Goal: Check status: Check status

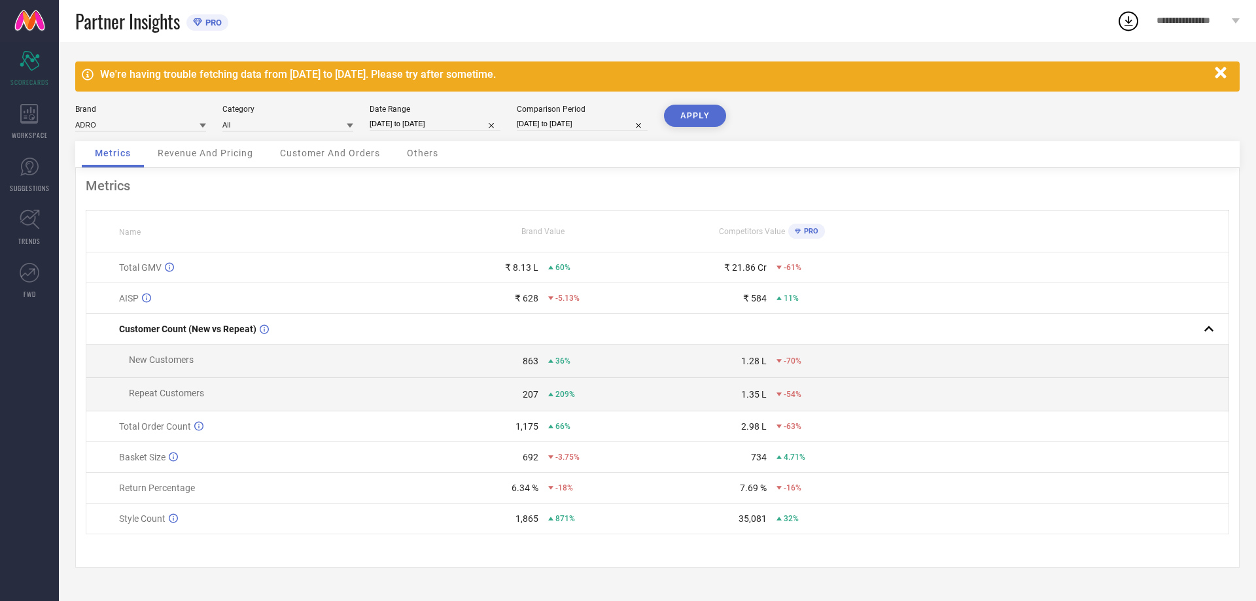
click at [433, 118] on input "[DATE] to [DATE]" at bounding box center [435, 124] width 131 height 14
select select "7"
select select "2025"
select select "8"
select select "2025"
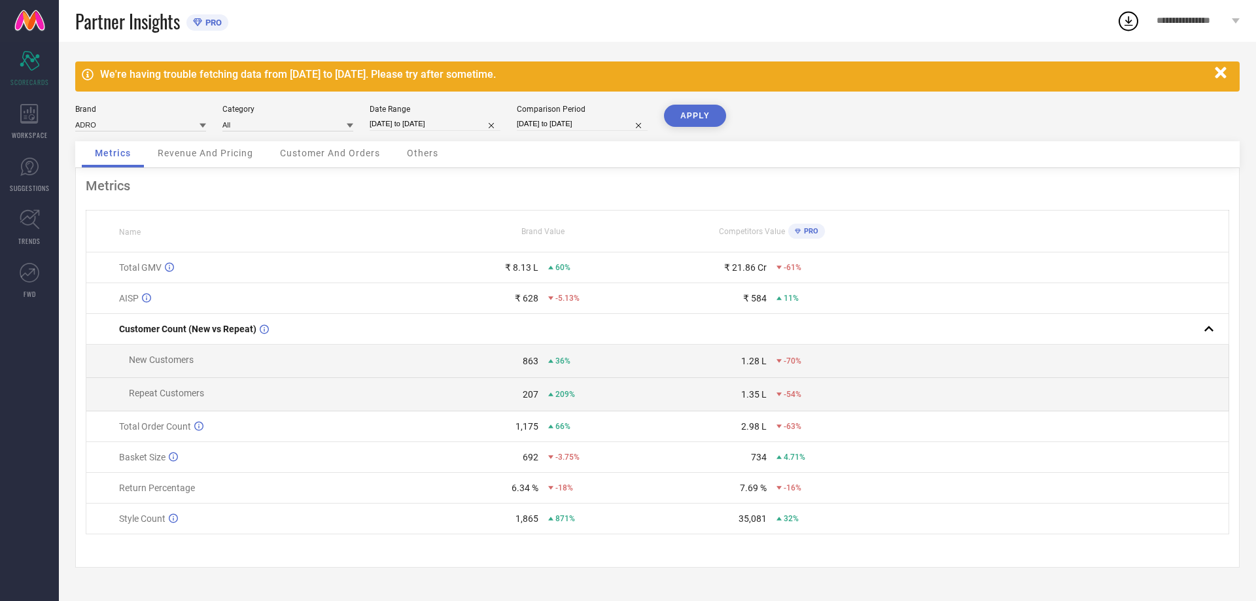
click at [306, 194] on div "Metrics" at bounding box center [658, 186] width 1144 height 16
select select "7"
select select "2025"
select select "8"
select select "2025"
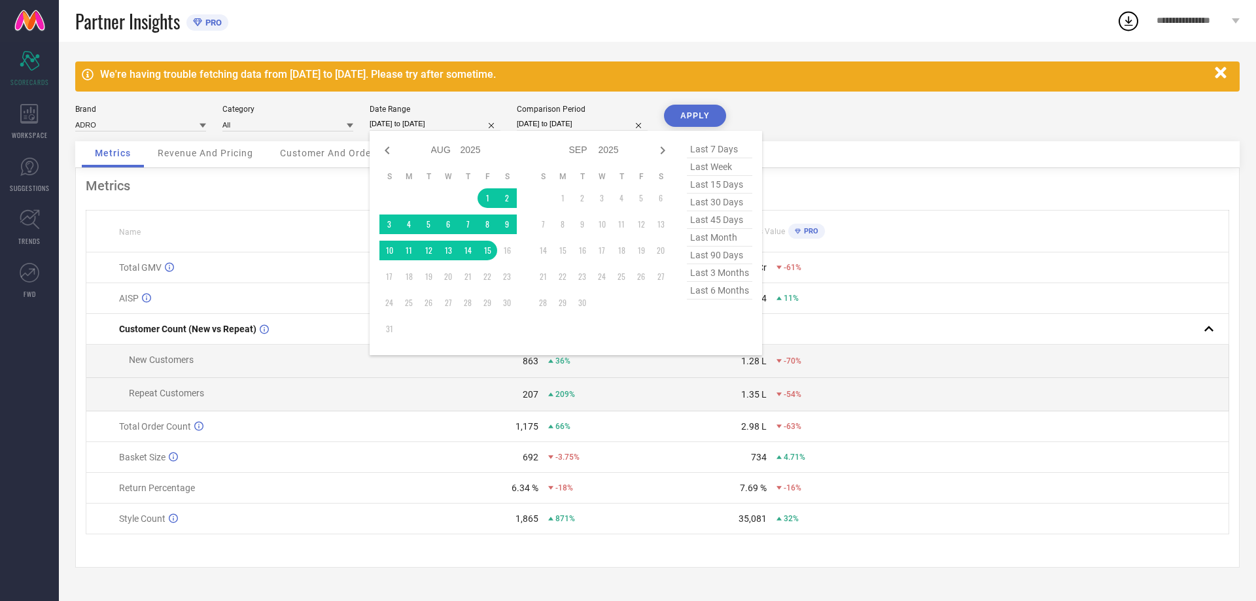
click at [447, 122] on input "[DATE] to [DATE]" at bounding box center [435, 124] width 131 height 14
click at [382, 148] on icon at bounding box center [387, 151] width 16 height 16
select select "5"
select select "2025"
select select "6"
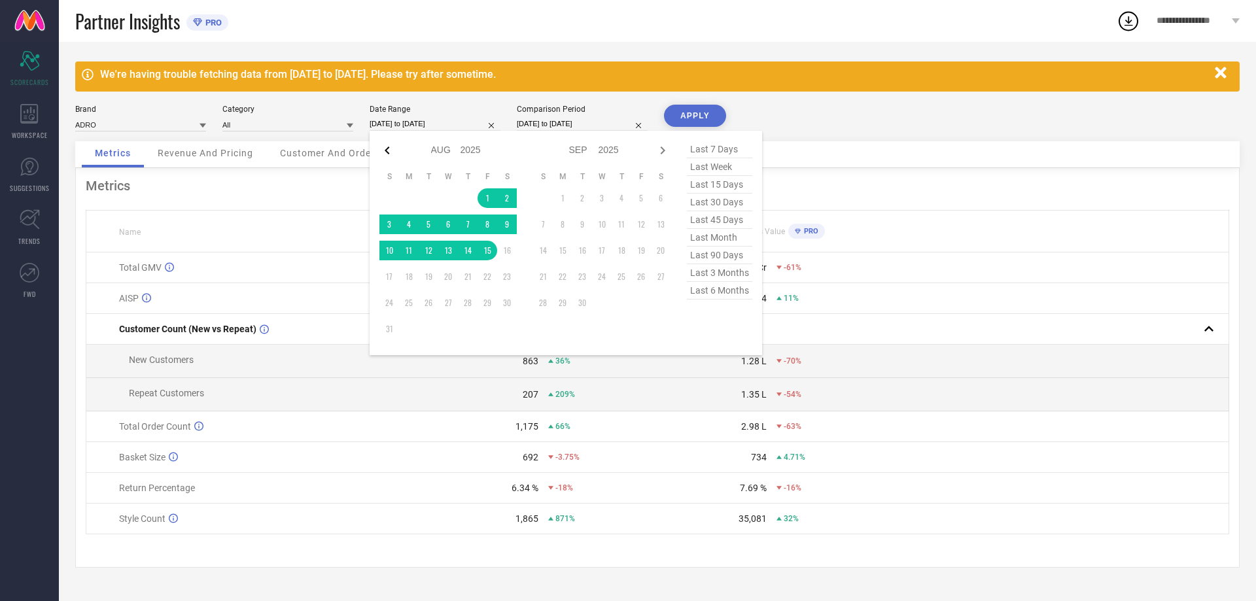
select select "2025"
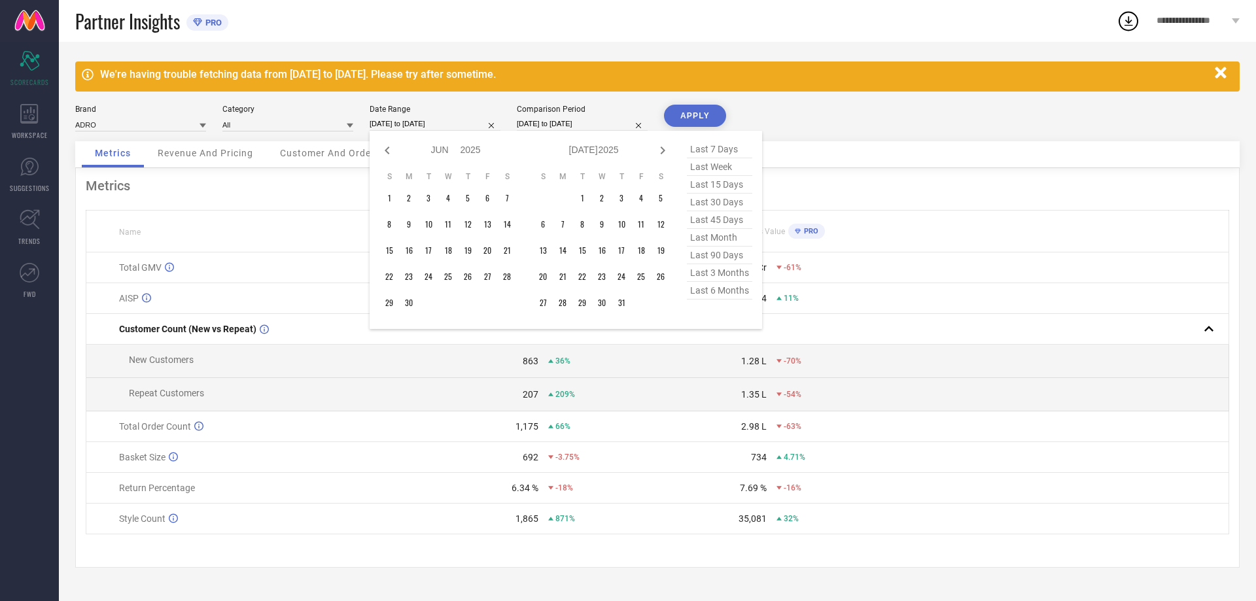
click at [382, 148] on icon at bounding box center [387, 151] width 16 height 16
select select "4"
select select "2025"
select select "5"
select select "2025"
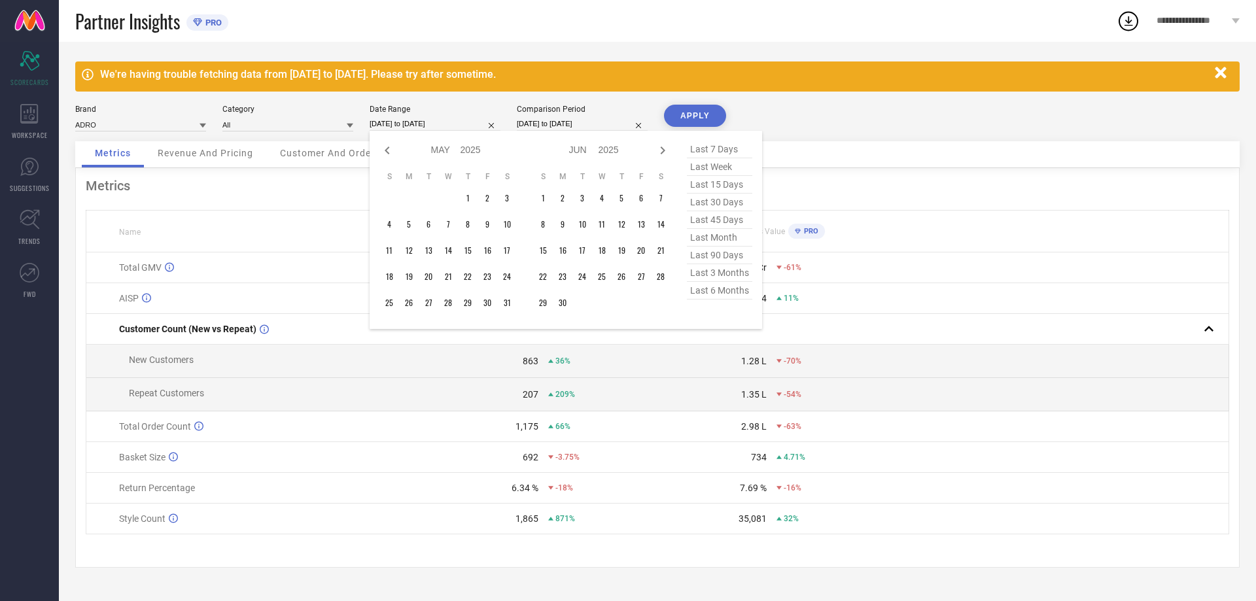
click at [382, 148] on icon at bounding box center [387, 151] width 16 height 16
select select "2"
select select "2025"
select select "3"
select select "2025"
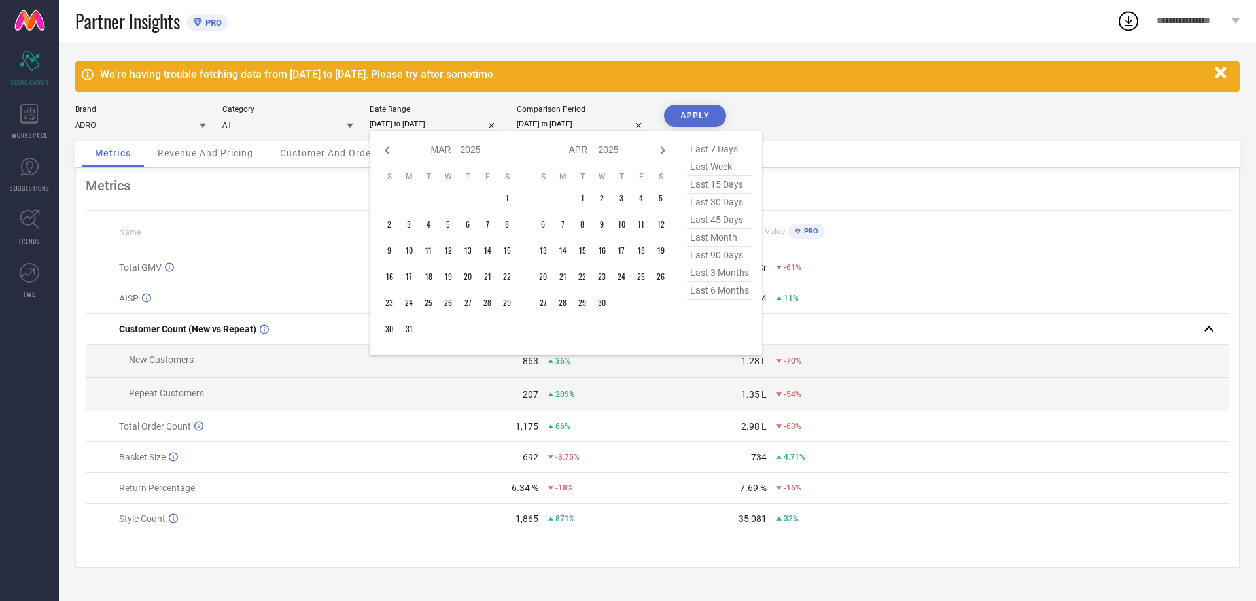
click at [382, 148] on icon at bounding box center [387, 151] width 16 height 16
select select "1"
select select "2025"
select select "2"
select select "2025"
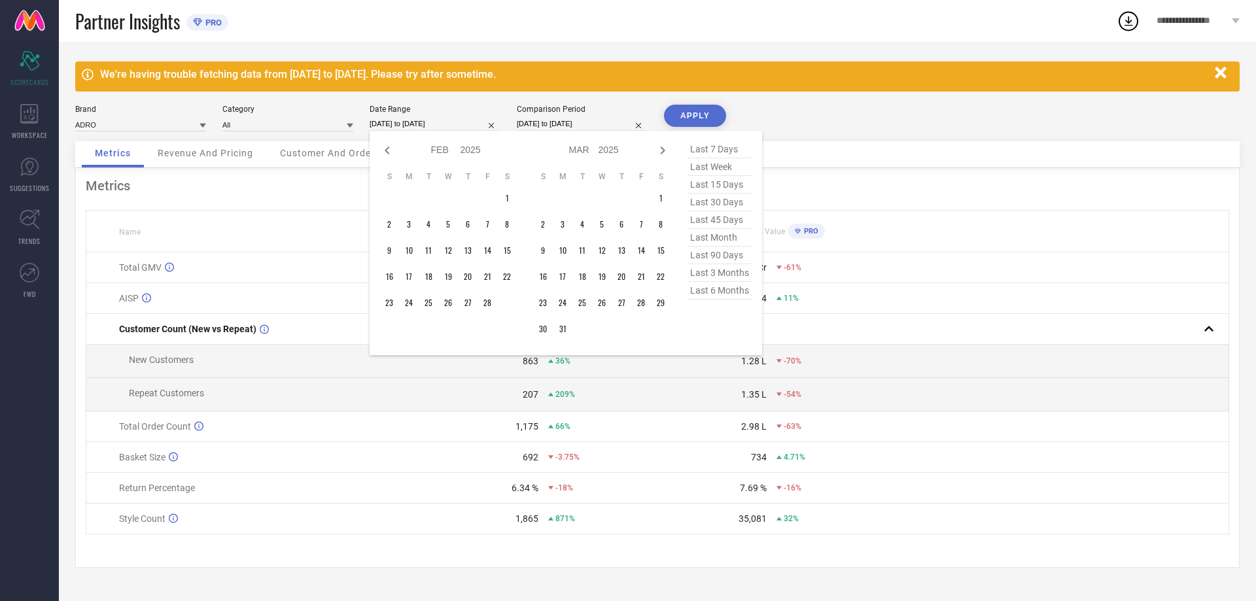
click at [382, 148] on icon at bounding box center [387, 151] width 16 height 16
select select "2025"
select select "1"
select select "2025"
click at [382, 148] on icon at bounding box center [387, 151] width 16 height 16
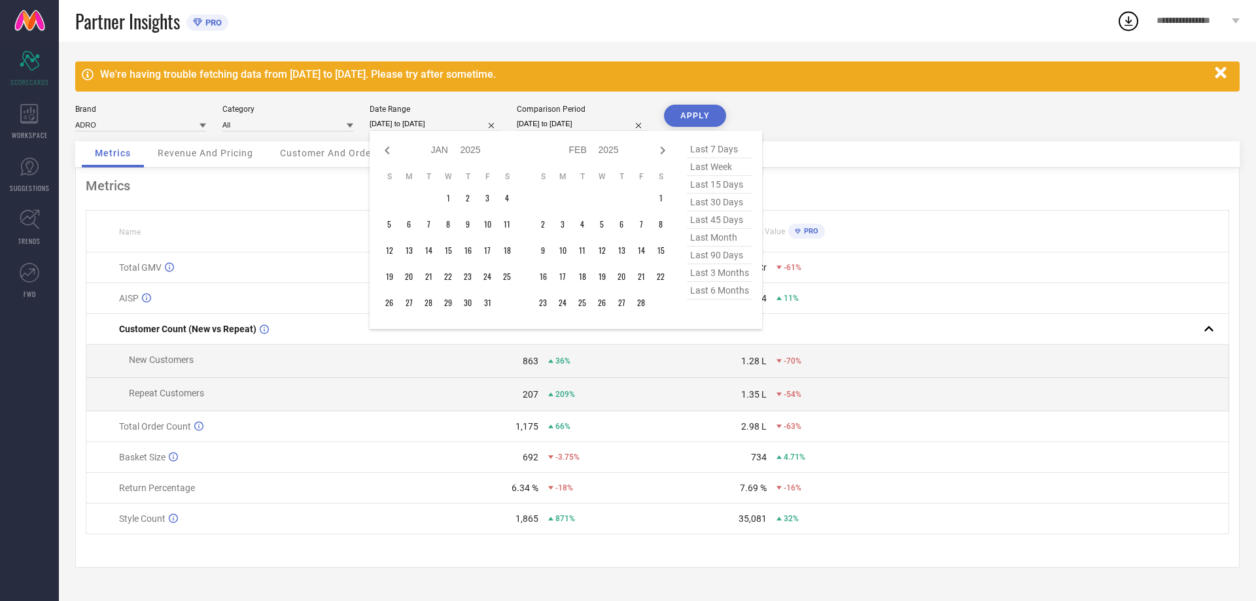
select select "10"
select select "2024"
select select "11"
select select "2024"
click at [382, 148] on icon at bounding box center [387, 151] width 16 height 16
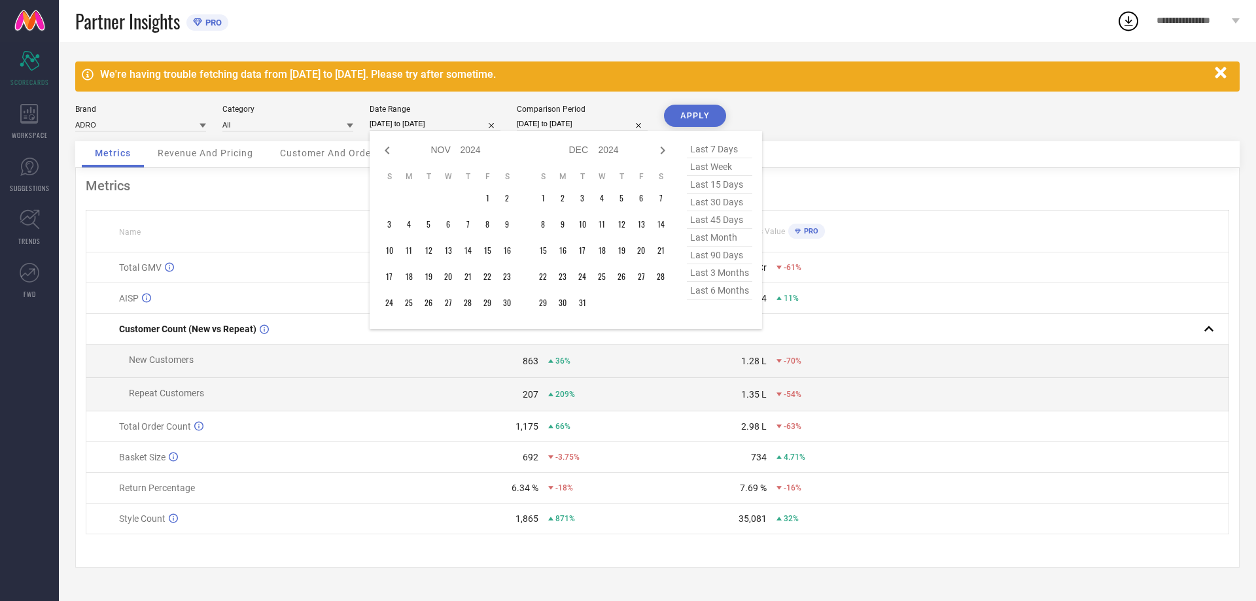
select select "9"
select select "2024"
select select "10"
select select "2024"
click at [382, 148] on icon at bounding box center [387, 151] width 16 height 16
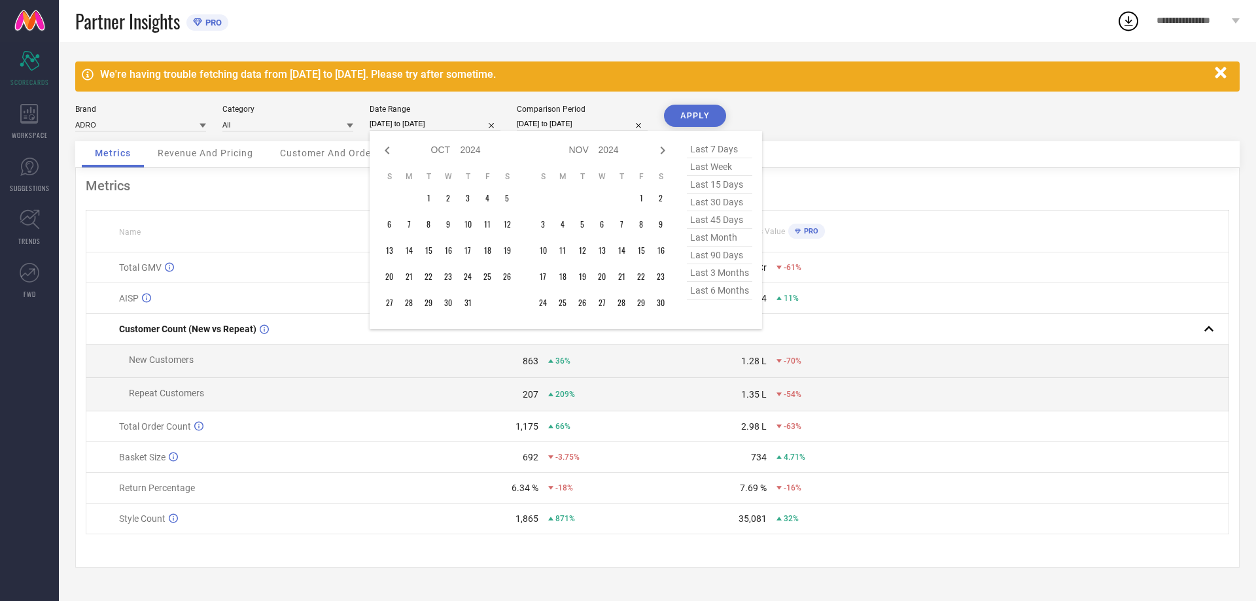
select select "8"
select select "2024"
select select "9"
select select "2024"
click at [382, 148] on icon at bounding box center [387, 151] width 16 height 16
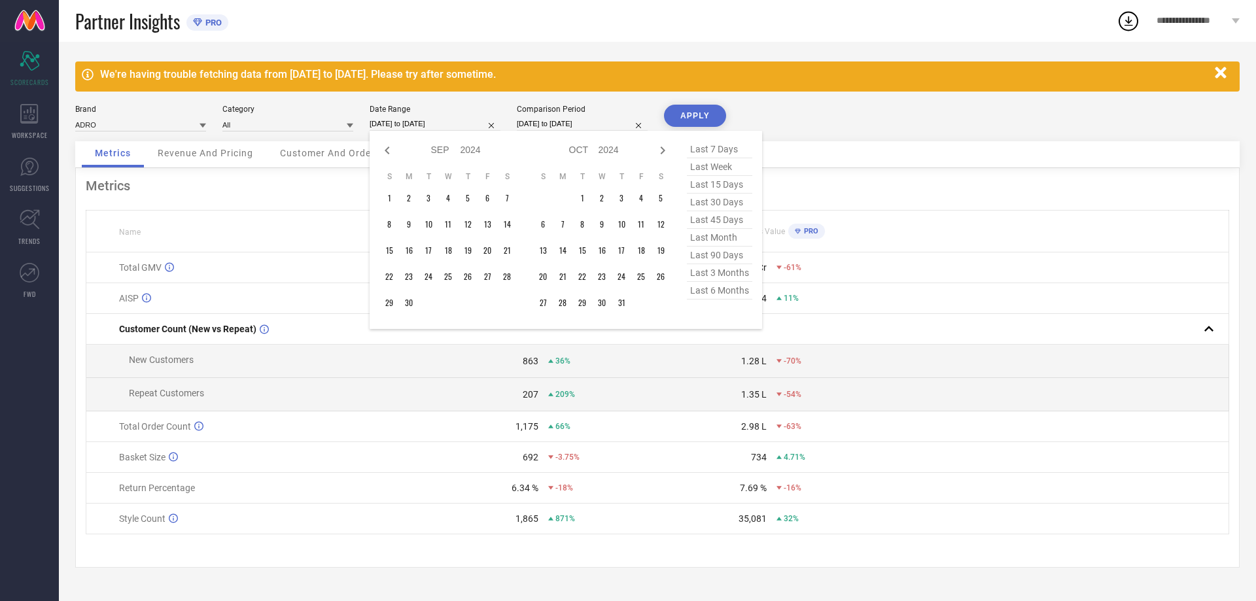
select select "7"
select select "2024"
select select "8"
select select "2024"
click at [472, 200] on td "1" at bounding box center [468, 198] width 20 height 20
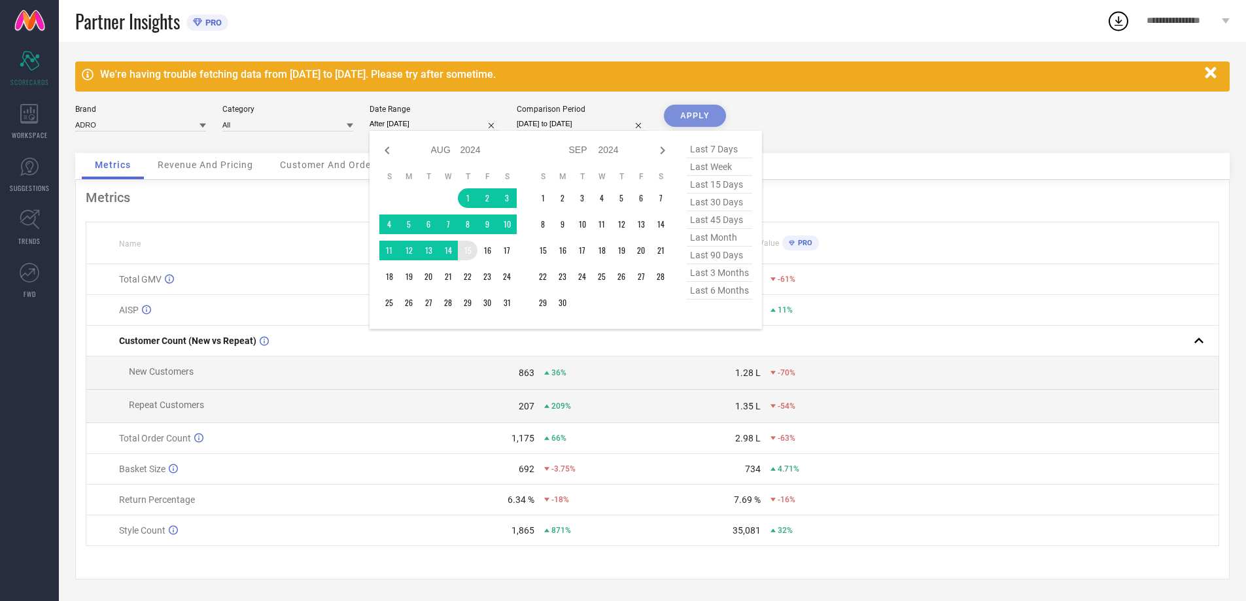
type input "[DATE] to [DATE]"
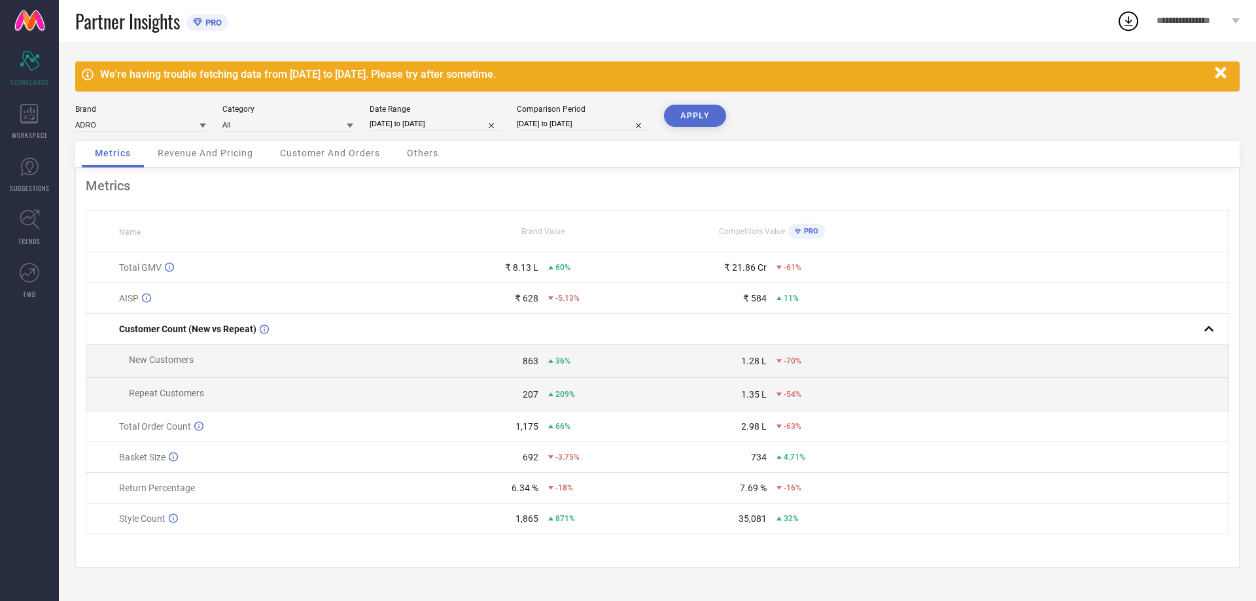
click at [697, 117] on button "APPLY" at bounding box center [695, 116] width 62 height 22
select select "7"
select select "2024"
select select "8"
select select "2024"
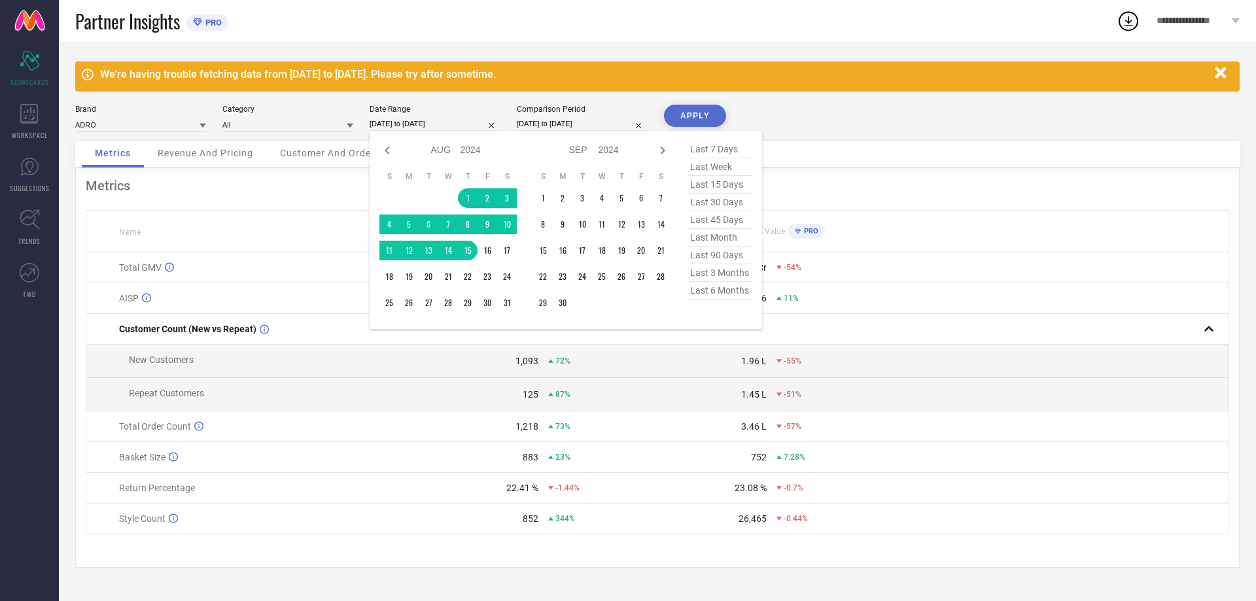
click at [423, 124] on input "[DATE] to [DATE]" at bounding box center [435, 124] width 131 height 14
click at [730, 239] on span "last month" at bounding box center [719, 238] width 65 height 18
type input "[DATE] to [DATE]"
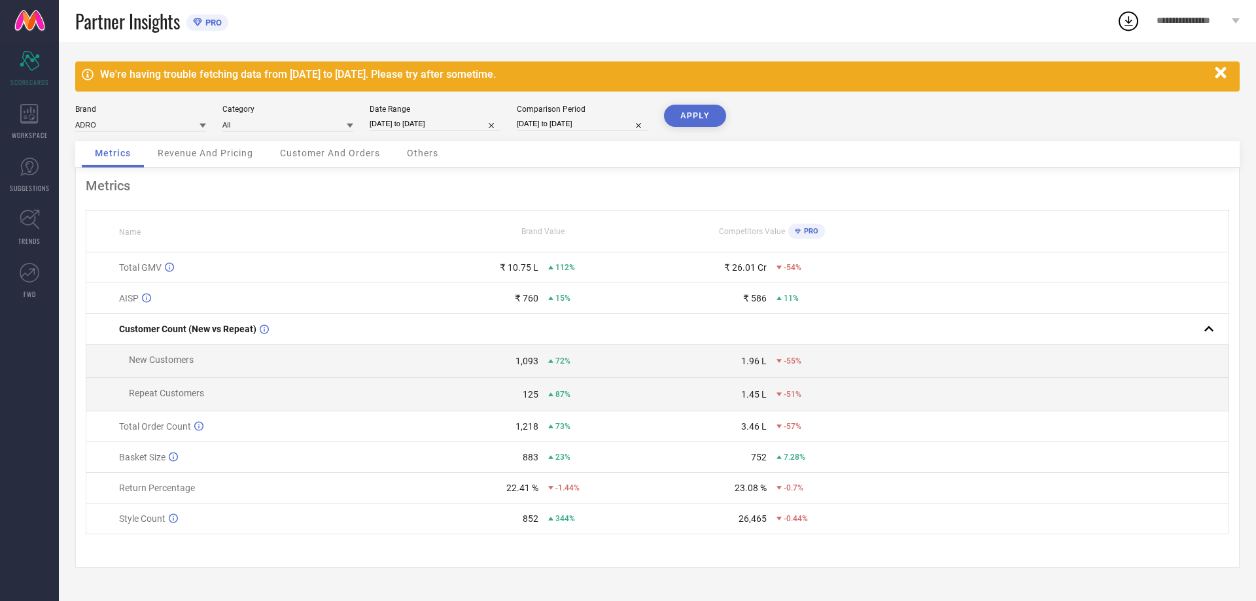
click at [468, 121] on input "[DATE] to [DATE]" at bounding box center [435, 124] width 131 height 14
select select "6"
select select "2025"
select select "7"
select select "2025"
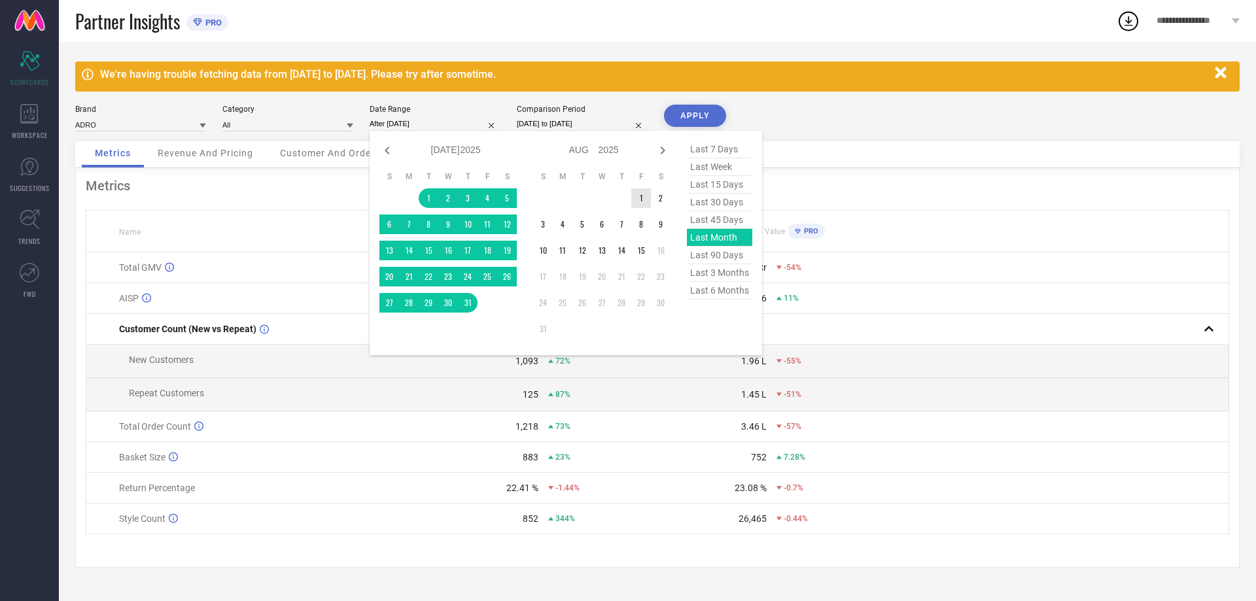
click at [642, 200] on td "1" at bounding box center [641, 198] width 20 height 20
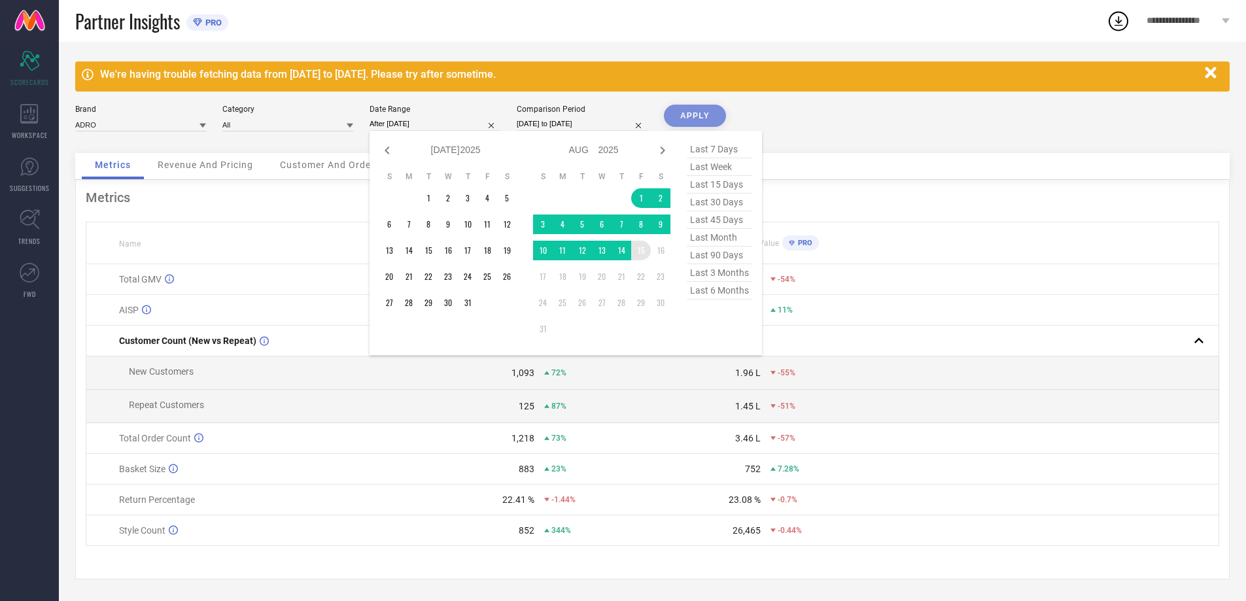
type input "[DATE] to [DATE]"
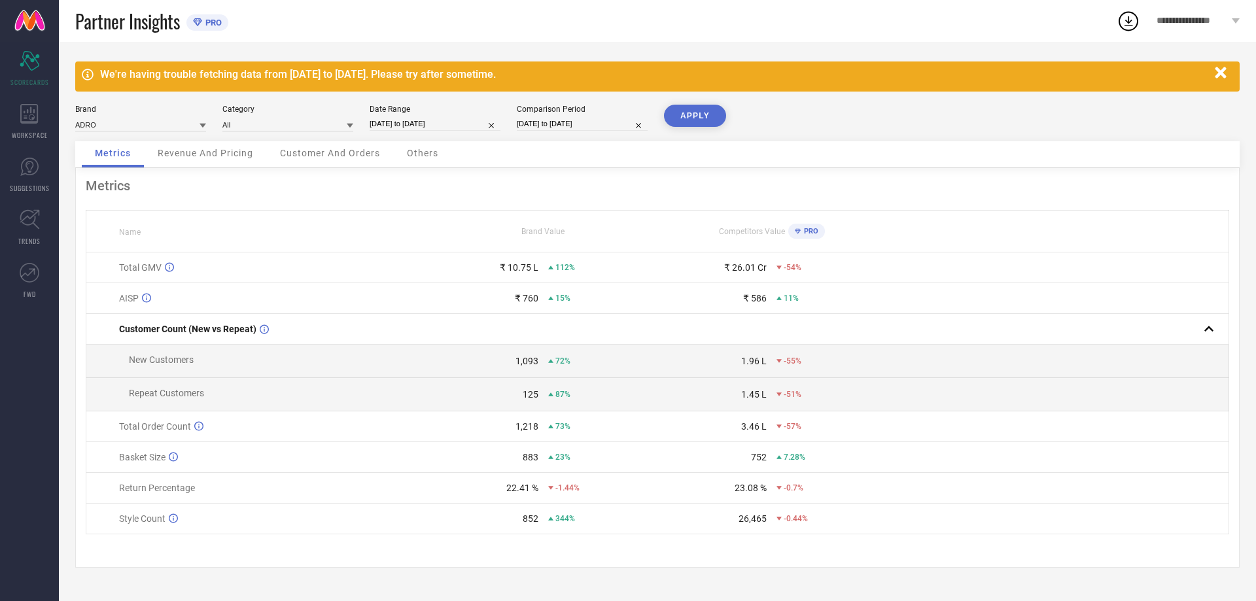
click at [703, 118] on button "APPLY" at bounding box center [695, 116] width 62 height 22
click at [664, 105] on button "APPLY" at bounding box center [695, 116] width 62 height 22
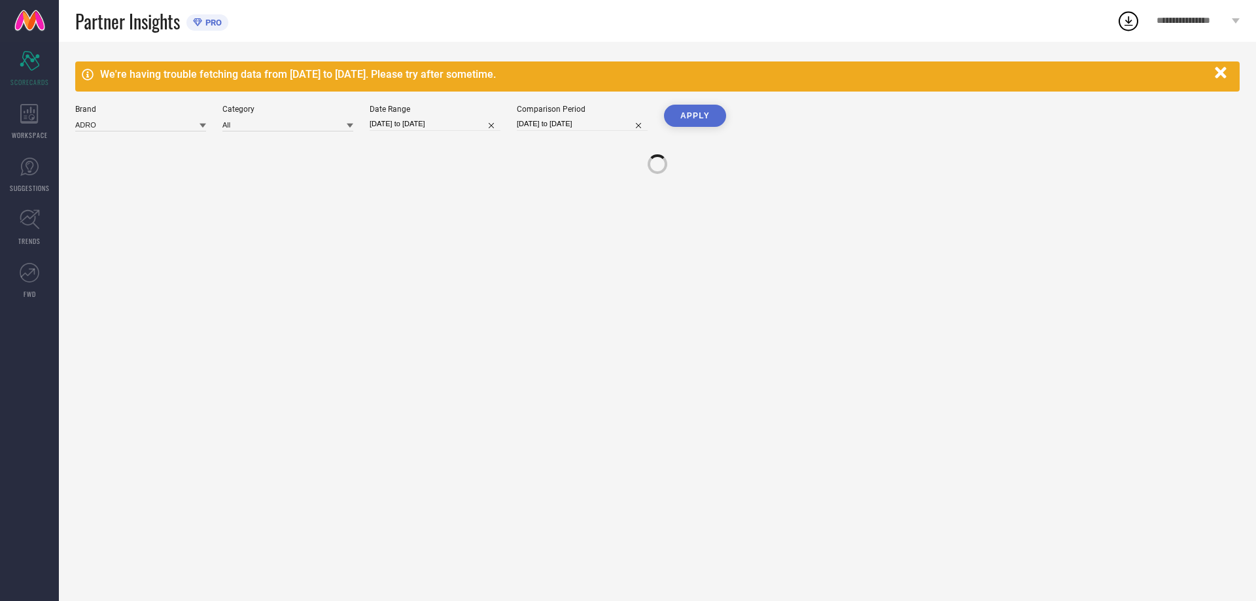
click at [664, 105] on button "APPLY" at bounding box center [695, 116] width 62 height 22
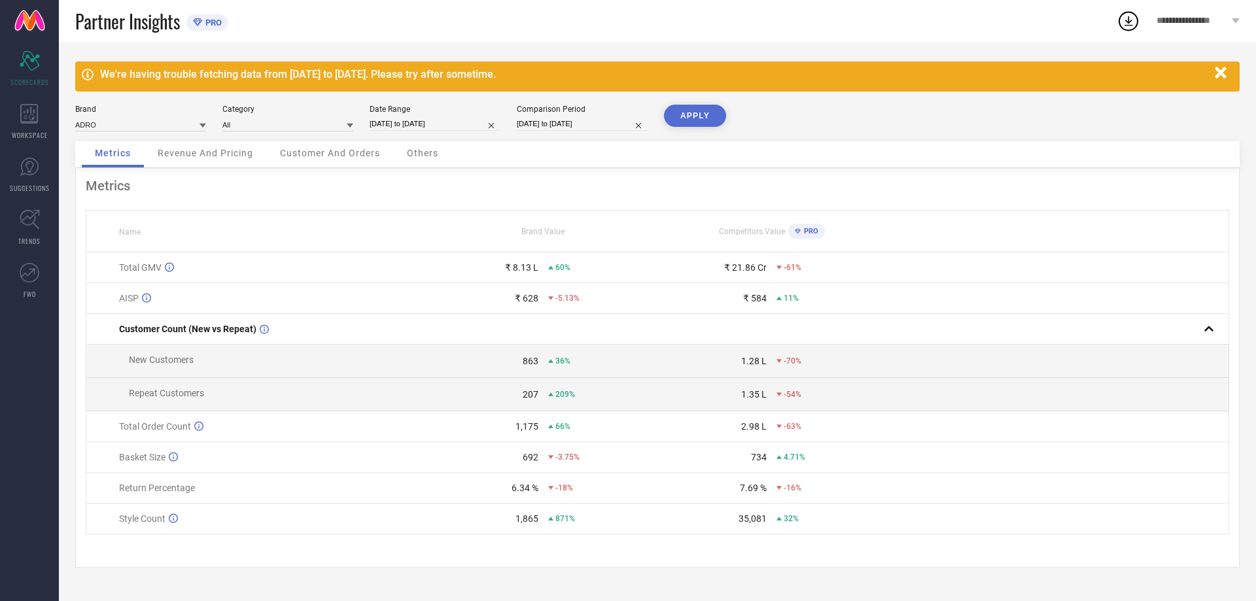
click at [664, 105] on button "APPLY" at bounding box center [695, 116] width 62 height 22
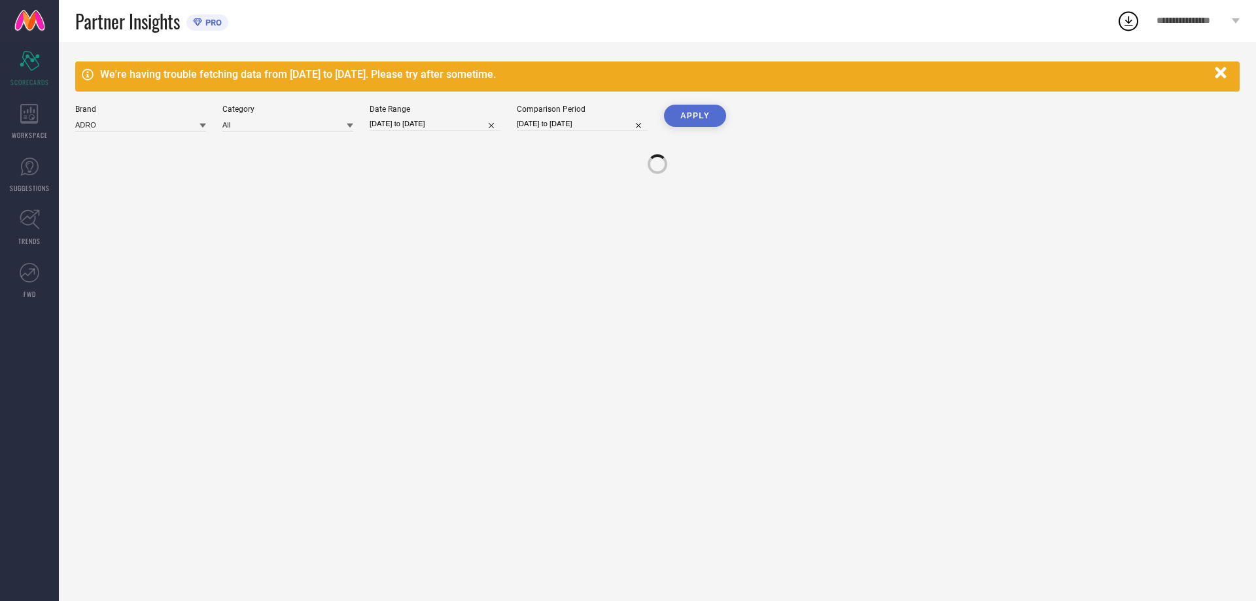
click at [664, 105] on button "APPLY" at bounding box center [695, 116] width 62 height 22
